Goal: Navigation & Orientation: Find specific page/section

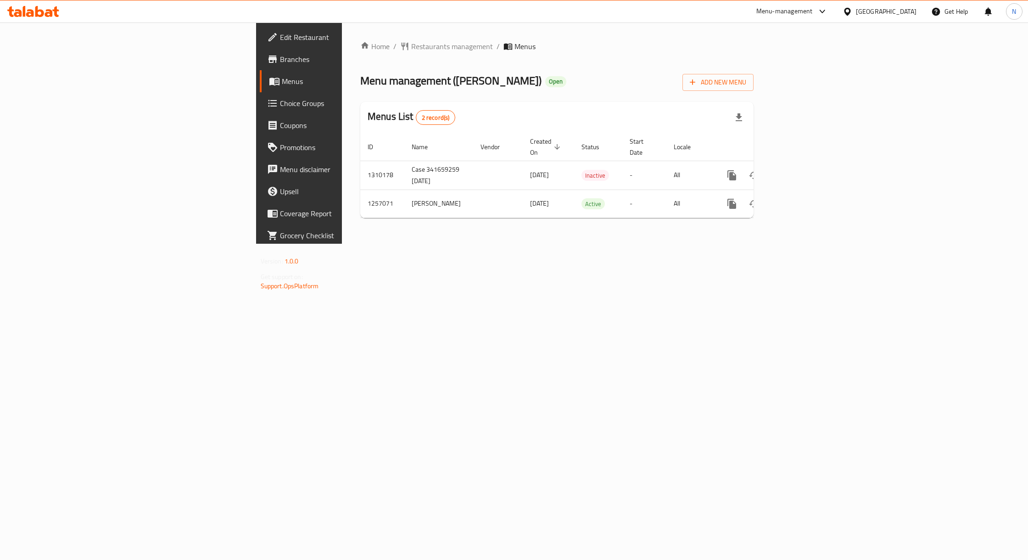
click at [342, 38] on div "Home / Restaurants management / Menus Menu management ( [PERSON_NAME] ) Open Ad…" at bounding box center [557, 132] width 430 height 221
click at [411, 52] on span "Restaurants management" at bounding box center [452, 46] width 82 height 11
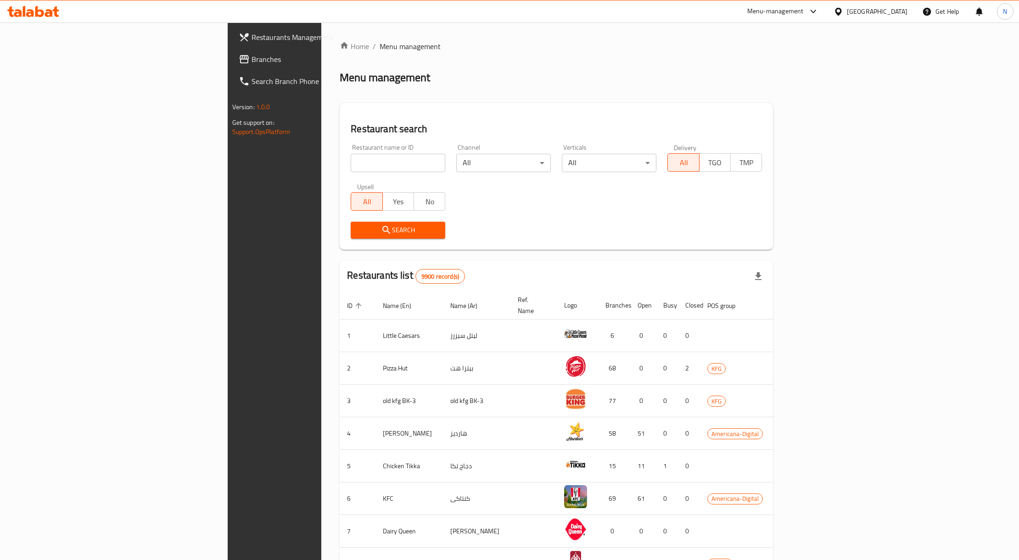
click at [887, 17] on div "[GEOGRAPHIC_DATA]" at bounding box center [870, 11] width 89 height 22
click at [887, 13] on div "[GEOGRAPHIC_DATA]" at bounding box center [876, 11] width 61 height 10
click at [814, 233] on div "[GEOGRAPHIC_DATA]" at bounding box center [807, 240] width 75 height 21
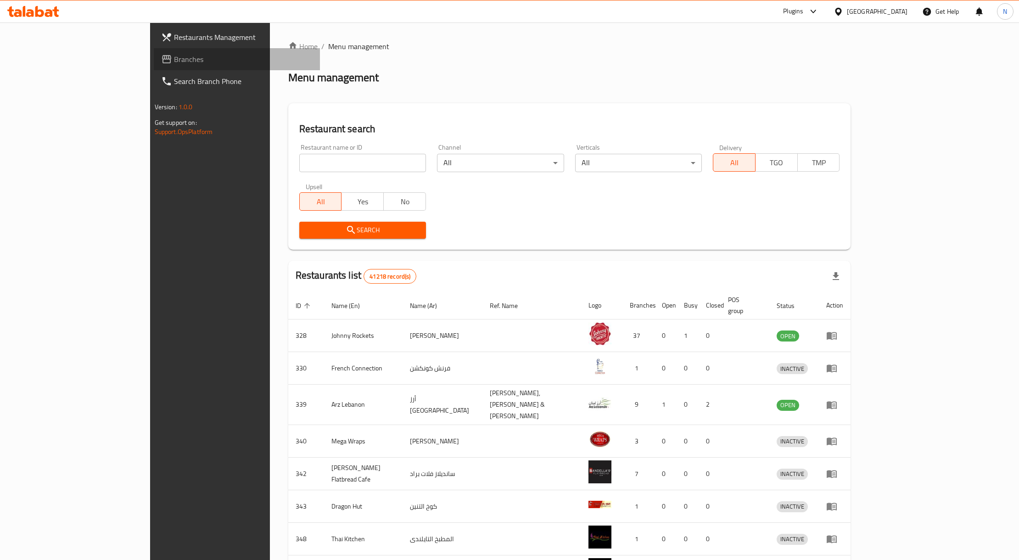
click at [154, 65] on link "Branches" at bounding box center [237, 59] width 167 height 22
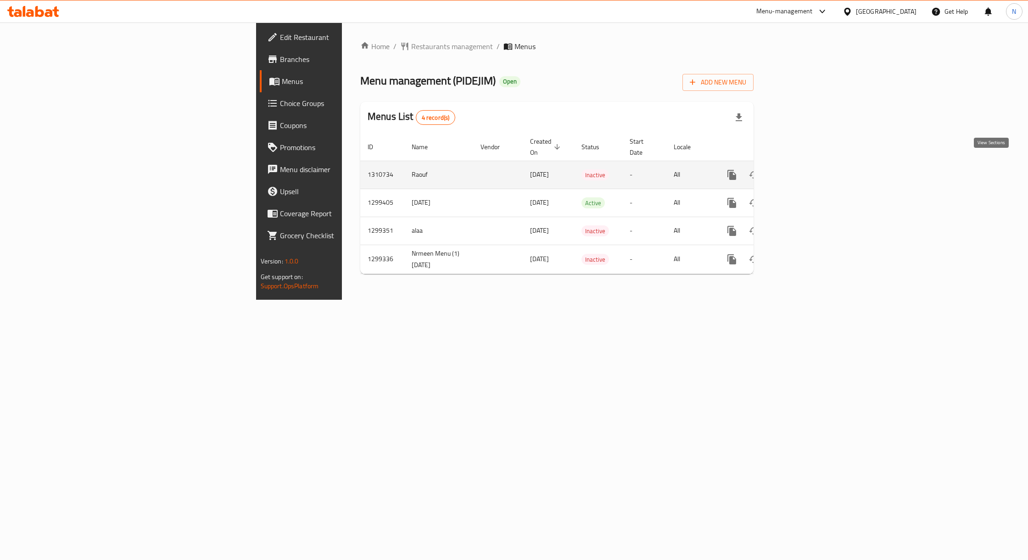
click at [803, 169] on icon "enhanced table" at bounding box center [797, 174] width 11 height 11
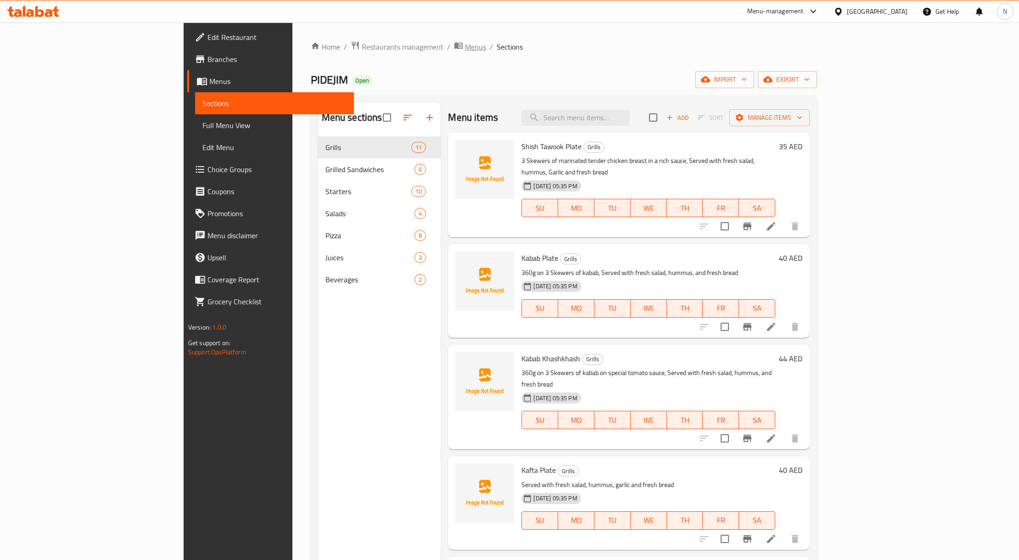
click at [458, 46] on icon "breadcrumb" at bounding box center [459, 46] width 3 height 3
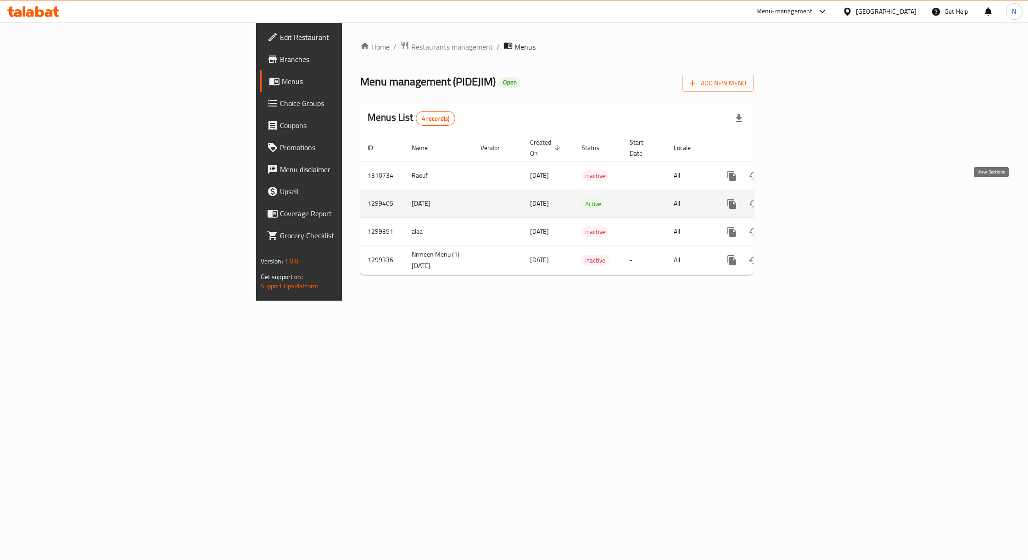
click at [803, 198] on icon "enhanced table" at bounding box center [797, 203] width 11 height 11
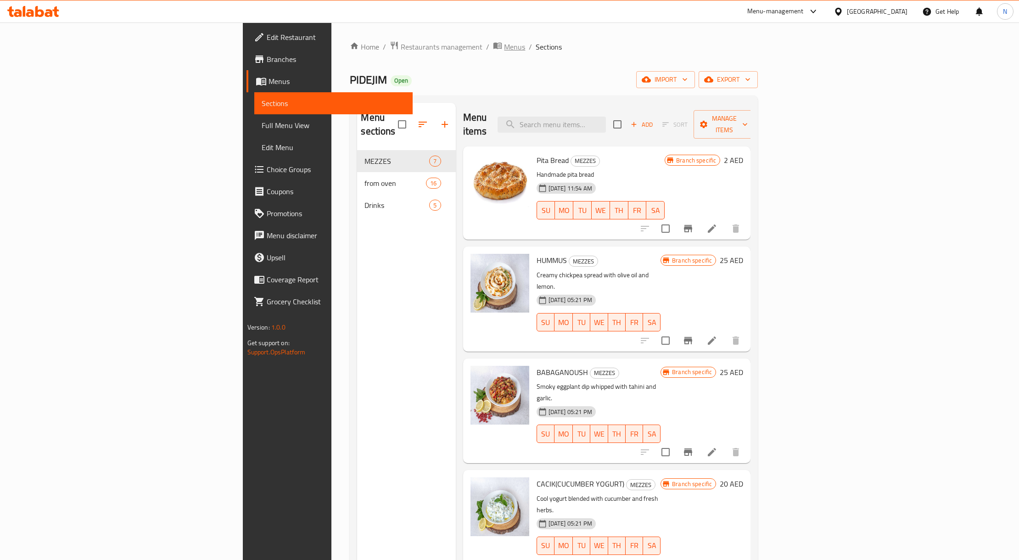
click at [504, 50] on span "Menus" at bounding box center [514, 46] width 21 height 11
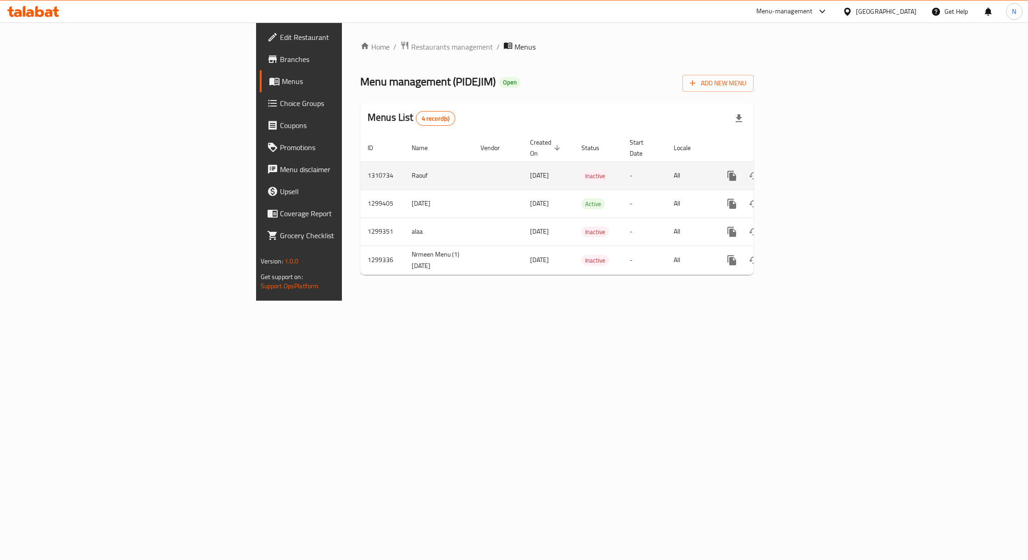
drag, startPoint x: 215, startPoint y: 184, endPoint x: 206, endPoint y: 180, distance: 9.2
click at [360, 189] on td "1299405" at bounding box center [382, 203] width 44 height 28
click at [280, 56] on span "Branches" at bounding box center [350, 59] width 140 height 11
